Goal: Task Accomplishment & Management: Manage account settings

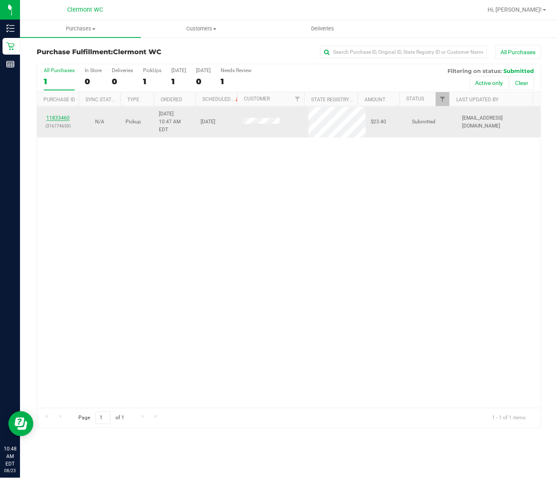
click at [49, 117] on link "11833460" at bounding box center [57, 118] width 23 height 6
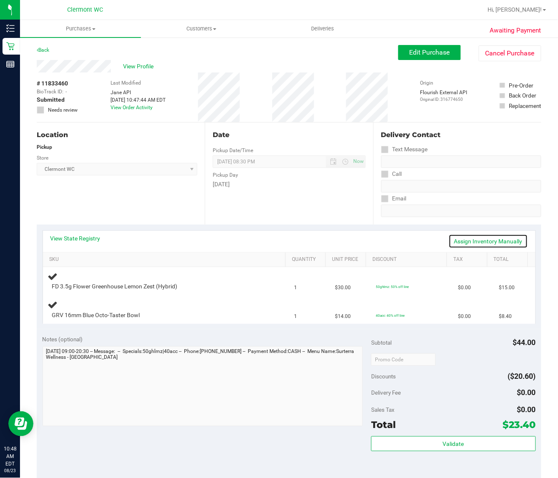
click at [490, 244] on link "Assign Inventory Manually" at bounding box center [488, 241] width 79 height 14
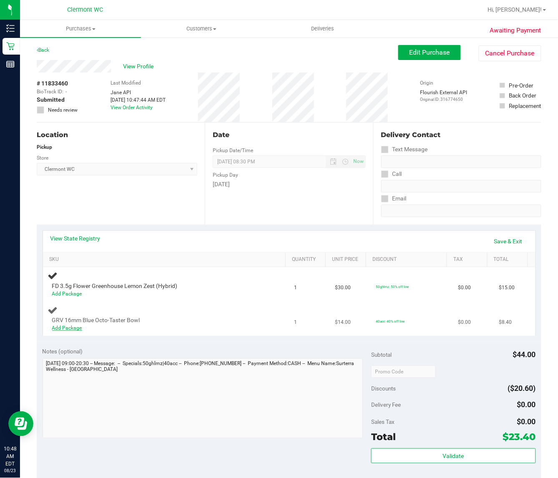
click at [68, 325] on link "Add Package" at bounding box center [67, 328] width 30 height 6
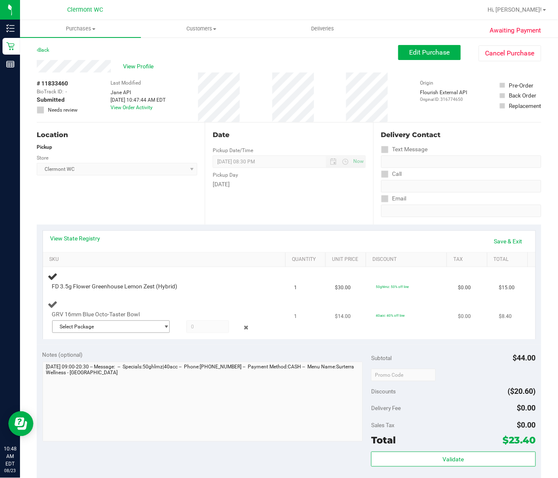
click at [131, 330] on span "Select Package" at bounding box center [106, 327] width 107 height 12
click at [119, 363] on span "( 1992484-072225 | orig: FLTW-20250723-062 )" at bounding box center [159, 361] width 107 height 6
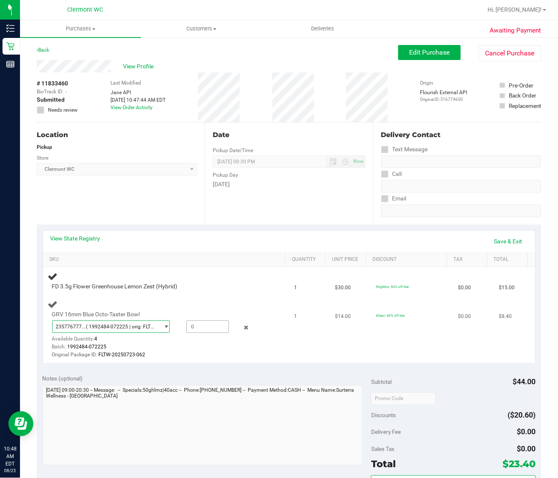
click at [201, 327] on span at bounding box center [207, 327] width 43 height 13
type input "1"
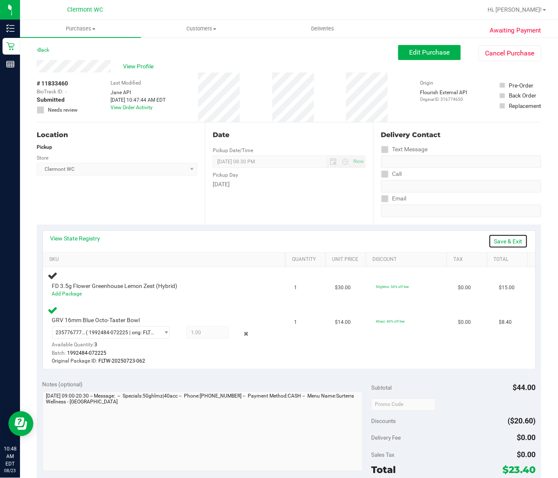
click at [509, 234] on link "Save & Exit" at bounding box center [508, 241] width 39 height 14
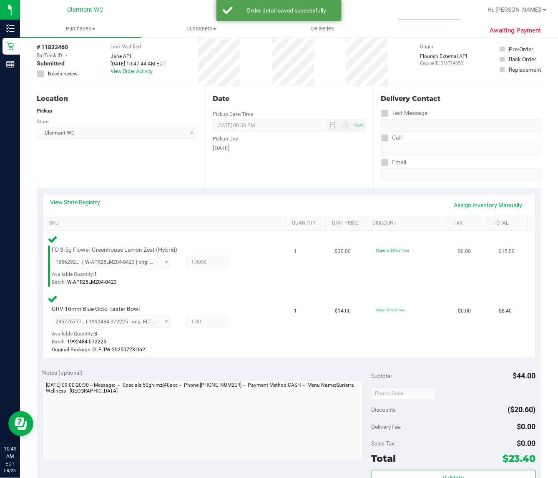
scroll to position [209, 0]
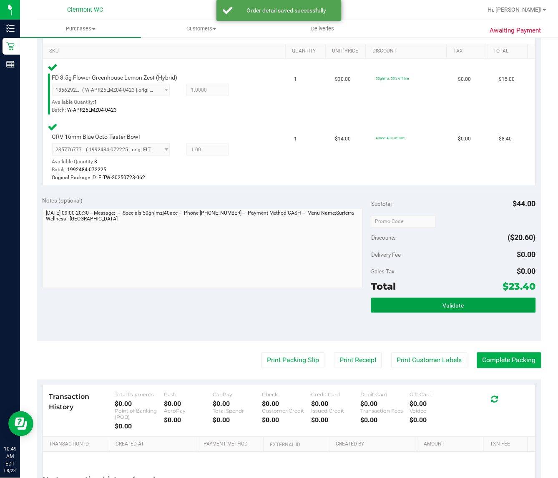
click at [394, 300] on button "Validate" at bounding box center [453, 305] width 164 height 15
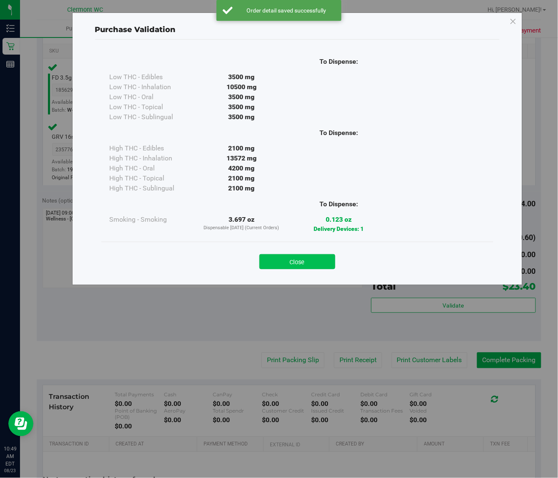
click at [301, 263] on button "Close" at bounding box center [297, 261] width 76 height 15
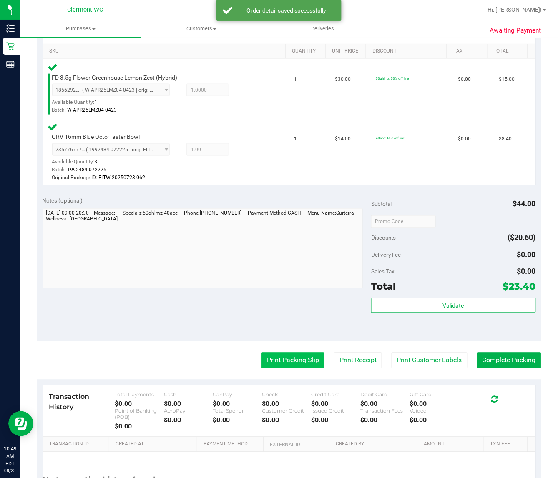
click at [285, 359] on button "Print Packing Slip" at bounding box center [293, 361] width 63 height 16
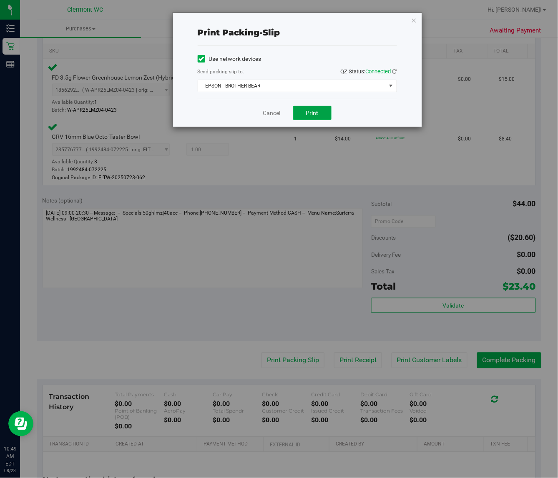
click at [320, 115] on button "Print" at bounding box center [312, 113] width 38 height 14
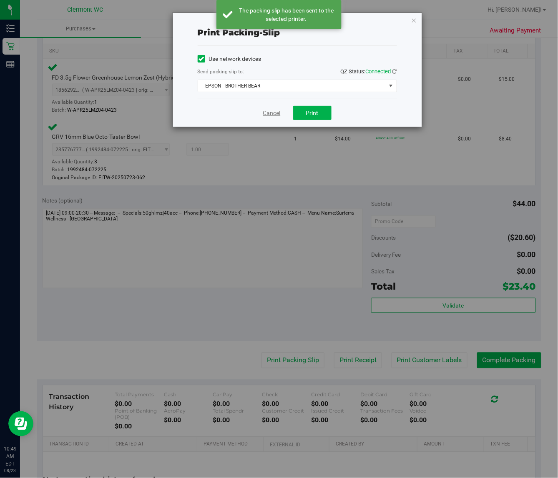
click at [270, 112] on link "Cancel" at bounding box center [272, 113] width 18 height 9
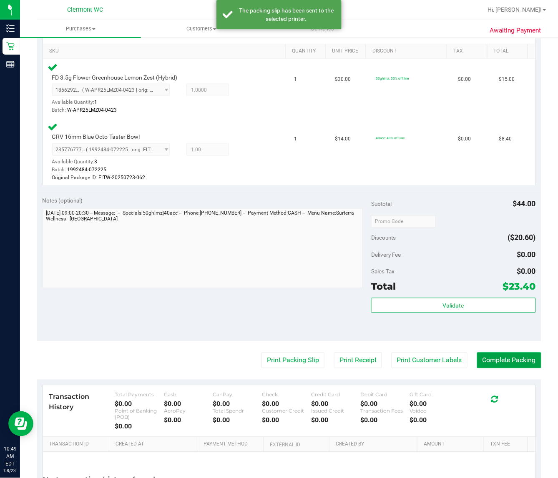
click at [483, 363] on button "Complete Packing" at bounding box center [509, 361] width 64 height 16
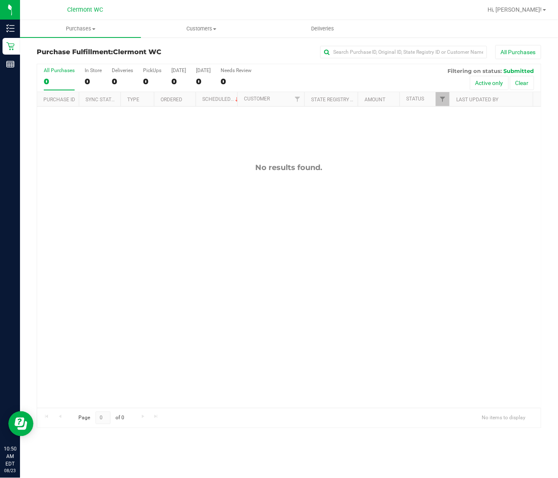
drag, startPoint x: 289, startPoint y: 267, endPoint x: 289, endPoint y: 262, distance: 5.0
click at [289, 267] on div "No results found." at bounding box center [289, 286] width 504 height 358
click at [347, 267] on div "No results found." at bounding box center [289, 286] width 504 height 358
click at [282, 247] on div "No results found." at bounding box center [289, 286] width 504 height 358
drag, startPoint x: 410, startPoint y: 234, endPoint x: 376, endPoint y: 7, distance: 229.9
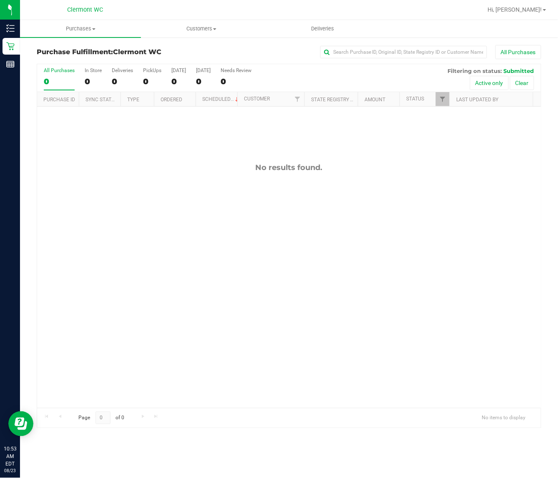
click at [410, 234] on div "No results found." at bounding box center [289, 286] width 504 height 358
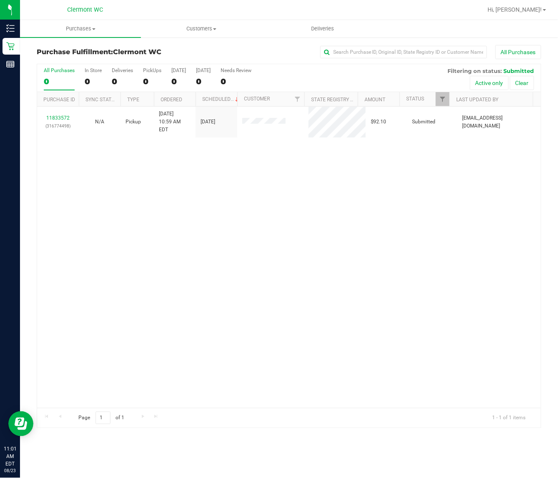
click at [443, 207] on div "11833572 (316774498) N/A Pickup [DATE] 10:59 AM EDT 8/23/2025 $92.10 Submitted …" at bounding box center [289, 258] width 504 height 302
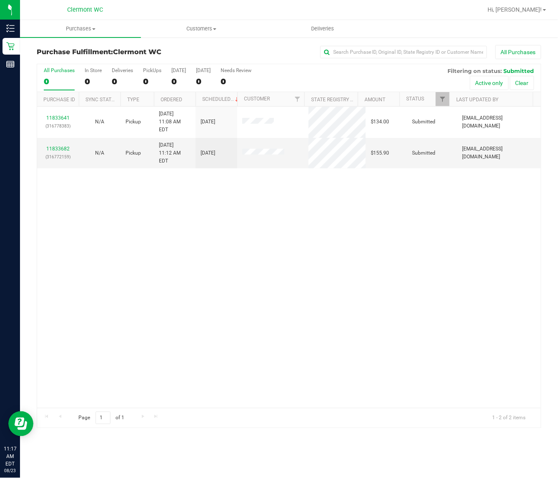
click at [174, 281] on div "11833641 (316778383) N/A Pickup [DATE] 11:08 AM EDT 8/23/2025 $134.00 Submitted…" at bounding box center [289, 258] width 504 height 302
click at [53, 146] on link "11833682" at bounding box center [57, 149] width 23 height 6
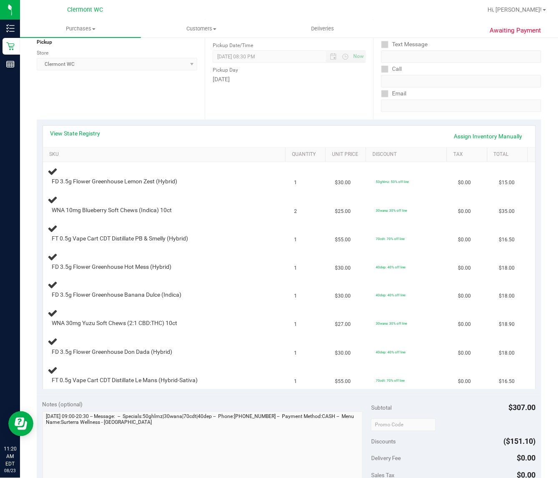
scroll to position [104, 0]
click at [95, 134] on link "View State Registry" at bounding box center [75, 134] width 50 height 8
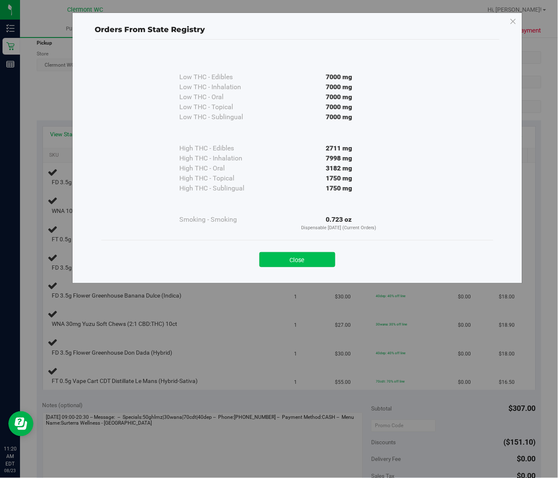
click at [278, 263] on button "Close" at bounding box center [297, 259] width 76 height 15
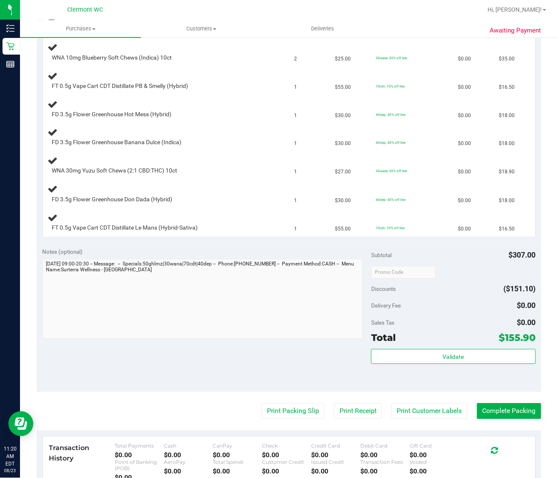
scroll to position [261, 0]
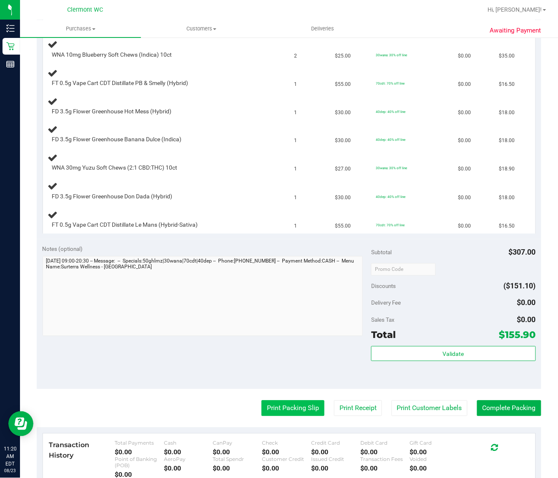
click at [303, 403] on button "Print Packing Slip" at bounding box center [293, 409] width 63 height 16
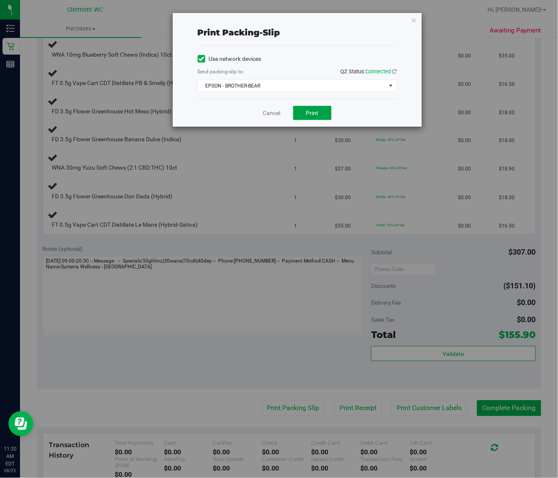
click at [327, 112] on button "Print" at bounding box center [312, 113] width 38 height 14
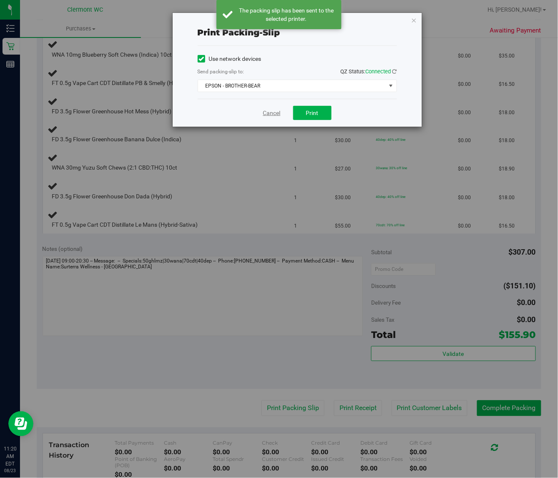
click at [270, 109] on link "Cancel" at bounding box center [272, 113] width 18 height 9
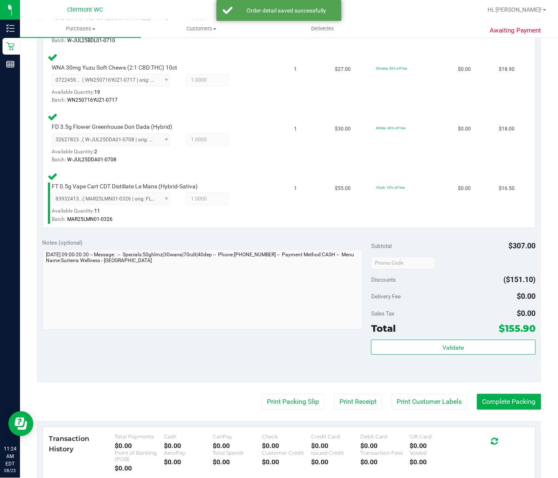
scroll to position [524, 0]
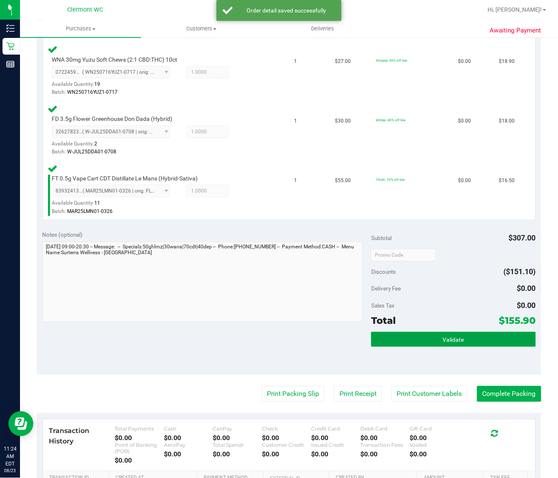
click at [456, 341] on button "Validate" at bounding box center [453, 339] width 164 height 15
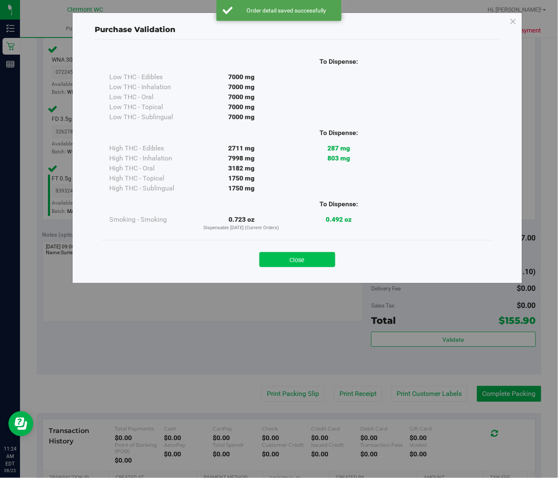
click at [314, 266] on button "Close" at bounding box center [297, 259] width 76 height 15
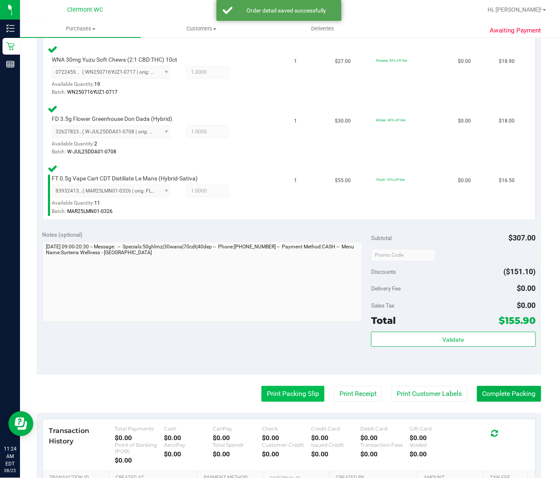
click at [297, 388] on button "Print Packing Slip" at bounding box center [293, 394] width 63 height 16
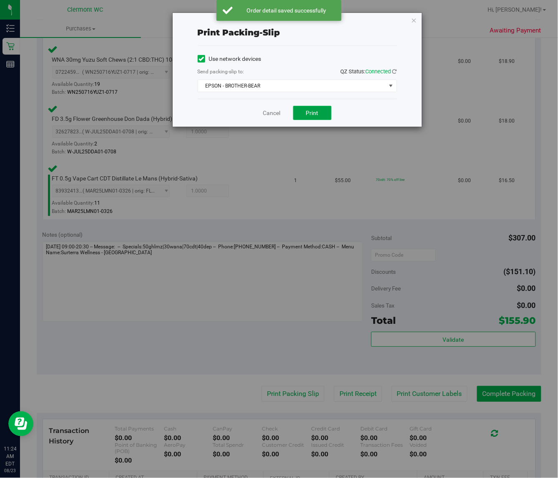
click at [321, 116] on button "Print" at bounding box center [312, 113] width 38 height 14
click at [269, 115] on link "Cancel" at bounding box center [272, 113] width 18 height 9
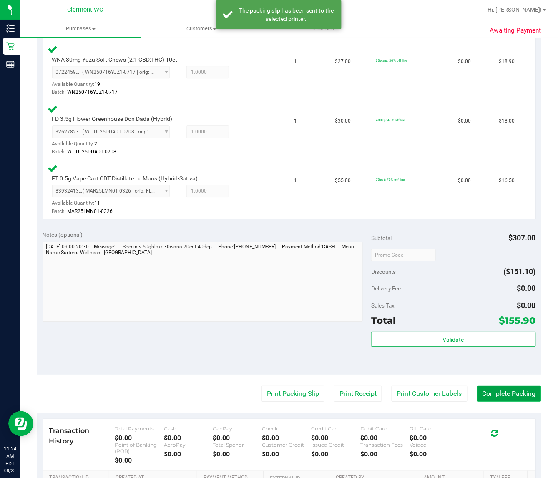
click at [501, 389] on button "Complete Packing" at bounding box center [509, 394] width 64 height 16
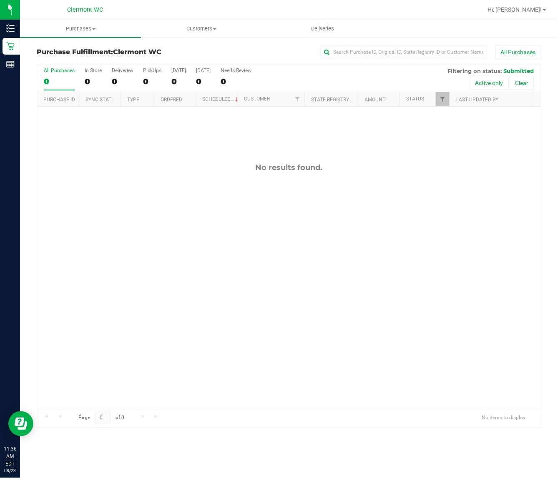
click at [468, 462] on div "Purchases Summary of purchases Fulfillment All purchases Customers All customer…" at bounding box center [289, 249] width 538 height 458
